Goal: Task Accomplishment & Management: Complete application form

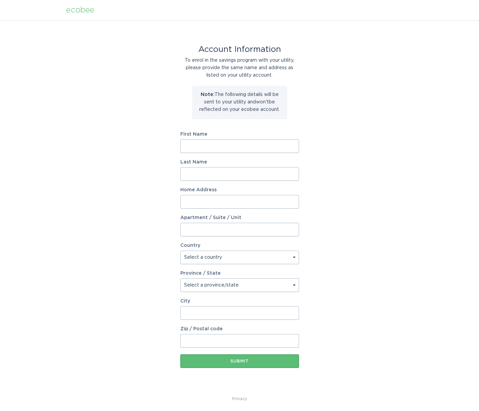
click at [206, 144] on input "First Name" at bounding box center [240, 146] width 119 height 14
type input "[PERSON_NAME]"
type input "Dobbles"
type input "[STREET_ADDRESS][PERSON_NAME]"
select select "US"
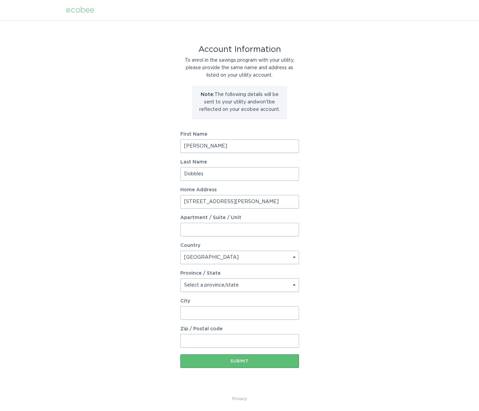
click at [227, 288] on select "Select a province/state [US_STATE] [US_STATE] [US_STATE] [US_STATE] [US_STATE] …" at bounding box center [240, 286] width 119 height 14
select select "CA"
click at [211, 314] on input "City" at bounding box center [240, 313] width 119 height 14
click at [211, 313] on input "City" at bounding box center [240, 313] width 119 height 14
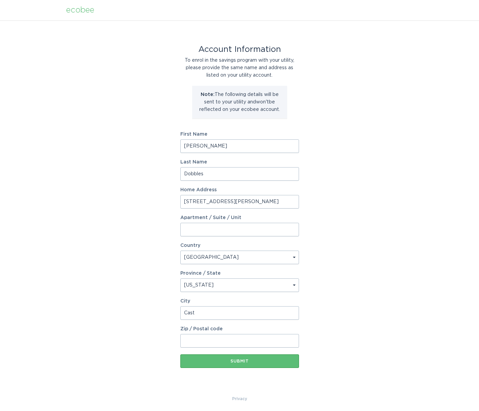
type input "Castaic"
type input "91384"
click at [202, 363] on div "Submit" at bounding box center [240, 361] width 112 height 4
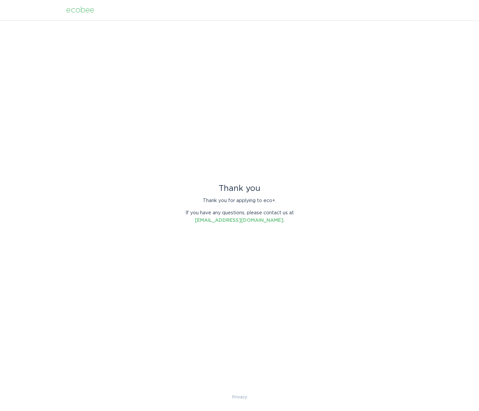
drag, startPoint x: 316, startPoint y: 154, endPoint x: 312, endPoint y: 127, distance: 27.4
click at [316, 154] on div "Thank you Thank you for applying to eco+. If you have any questions, please con…" at bounding box center [239, 206] width 479 height 373
